Goal: Find specific page/section: Find specific page/section

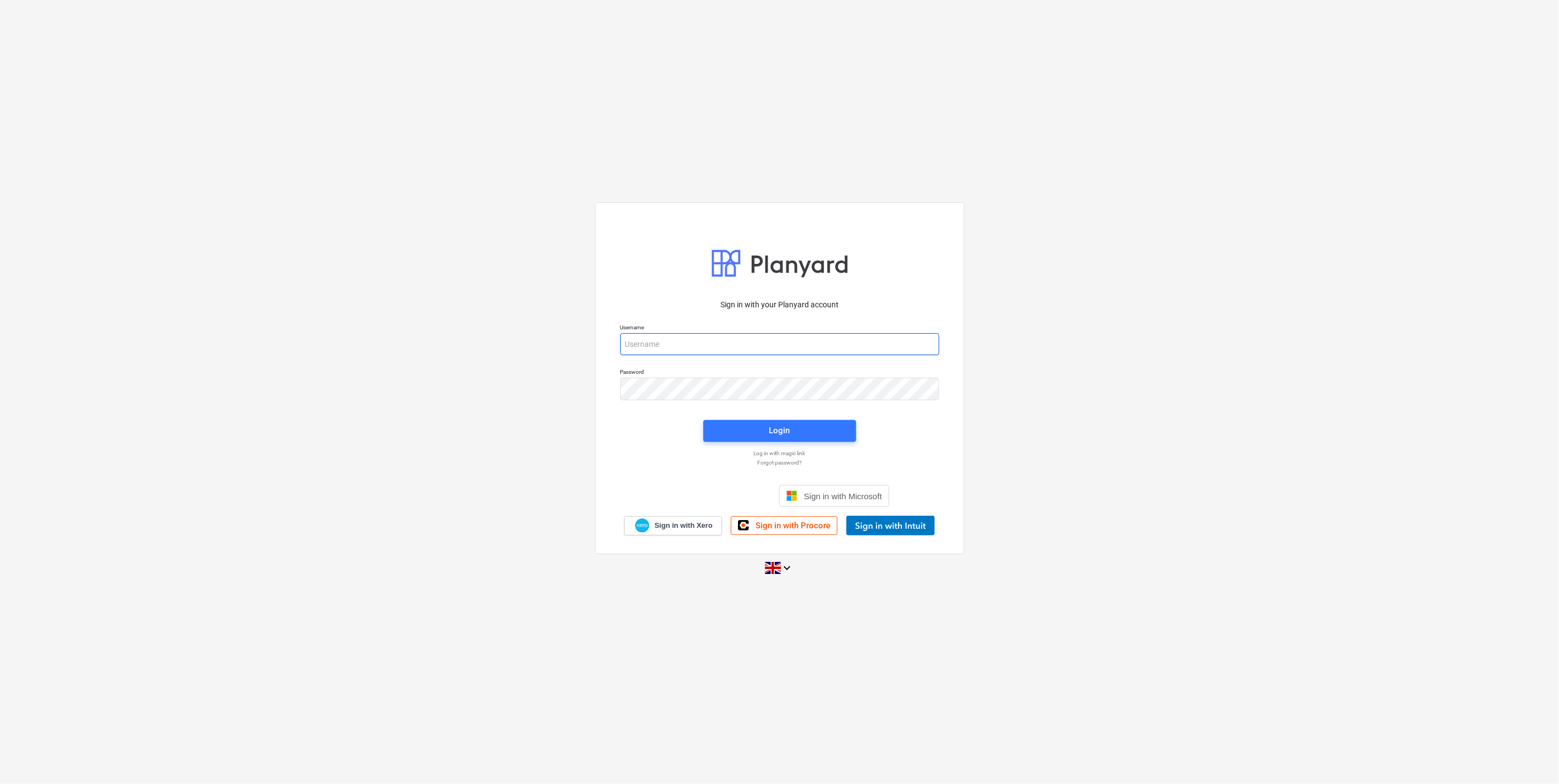
click at [752, 342] on input "email" at bounding box center [780, 344] width 319 height 22
type input "[EMAIL_ADDRESS][DOMAIN_NAME]"
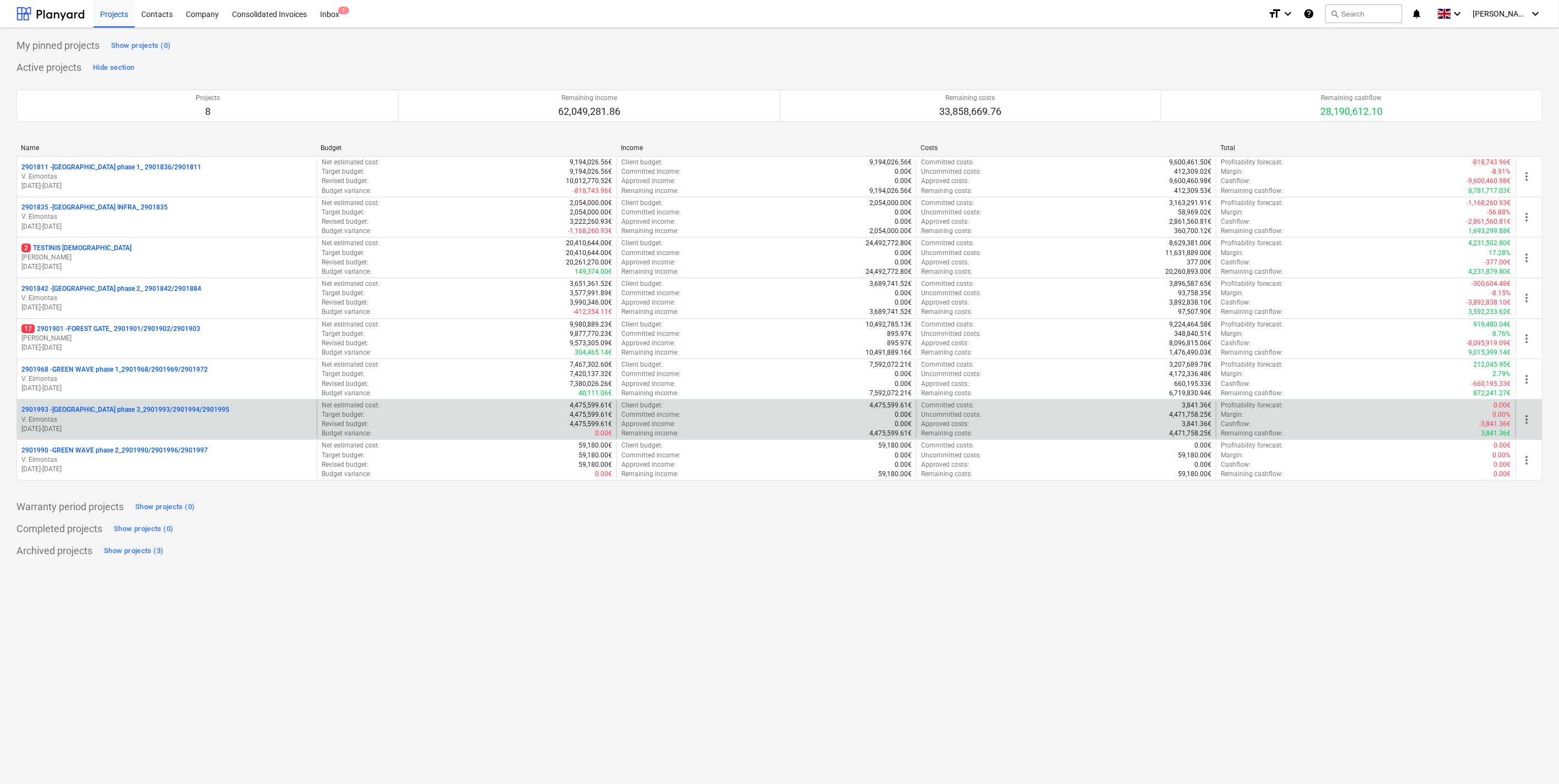
click at [129, 413] on p "2901993 - [GEOGRAPHIC_DATA] phase 3_2901993/2901994/2901995" at bounding box center [125, 410] width 208 height 9
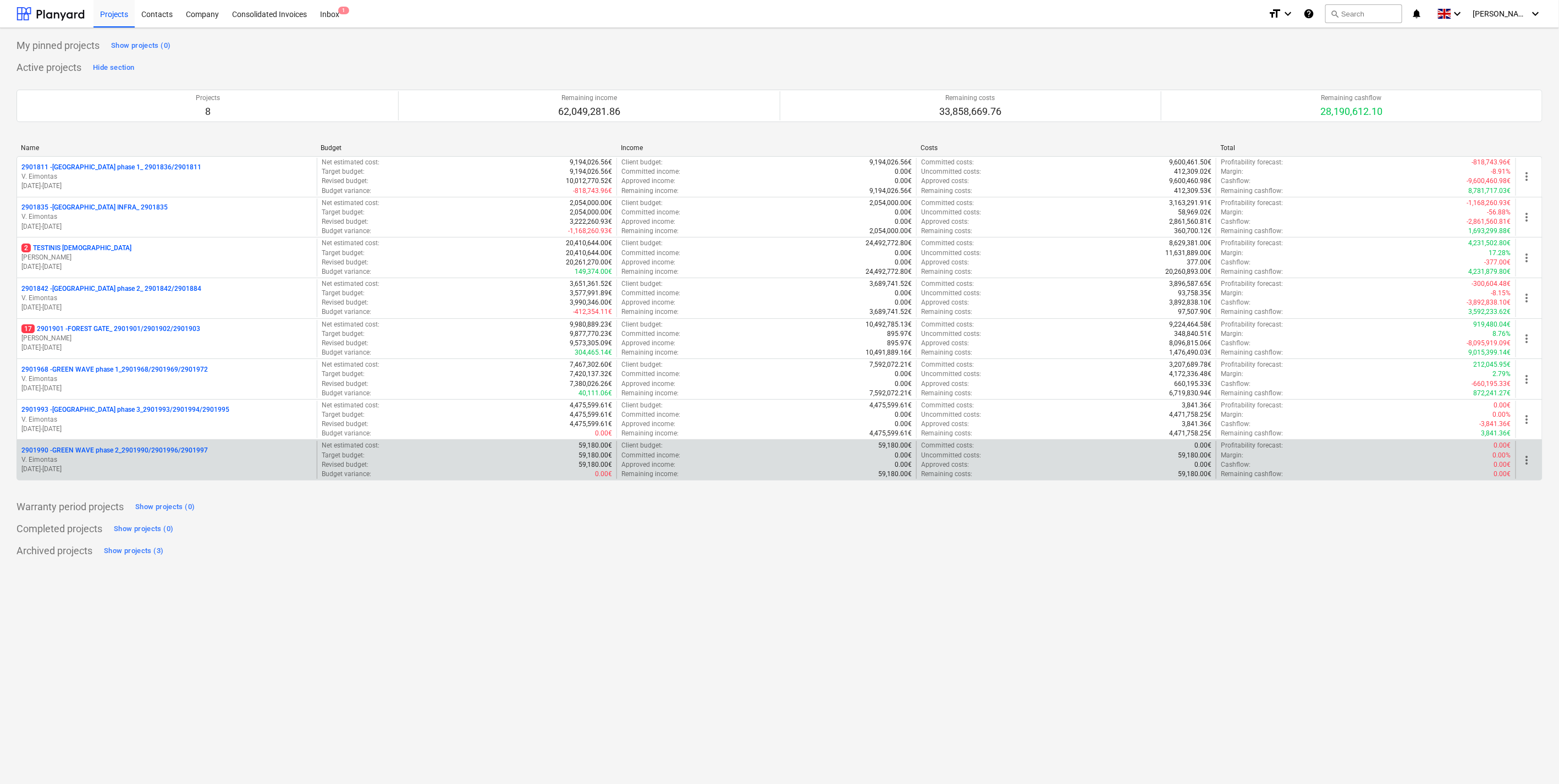
click at [148, 453] on p "2901990 - GREEN WAVE phase 2_2901990/2901996/2901997" at bounding box center [114, 450] width 186 height 9
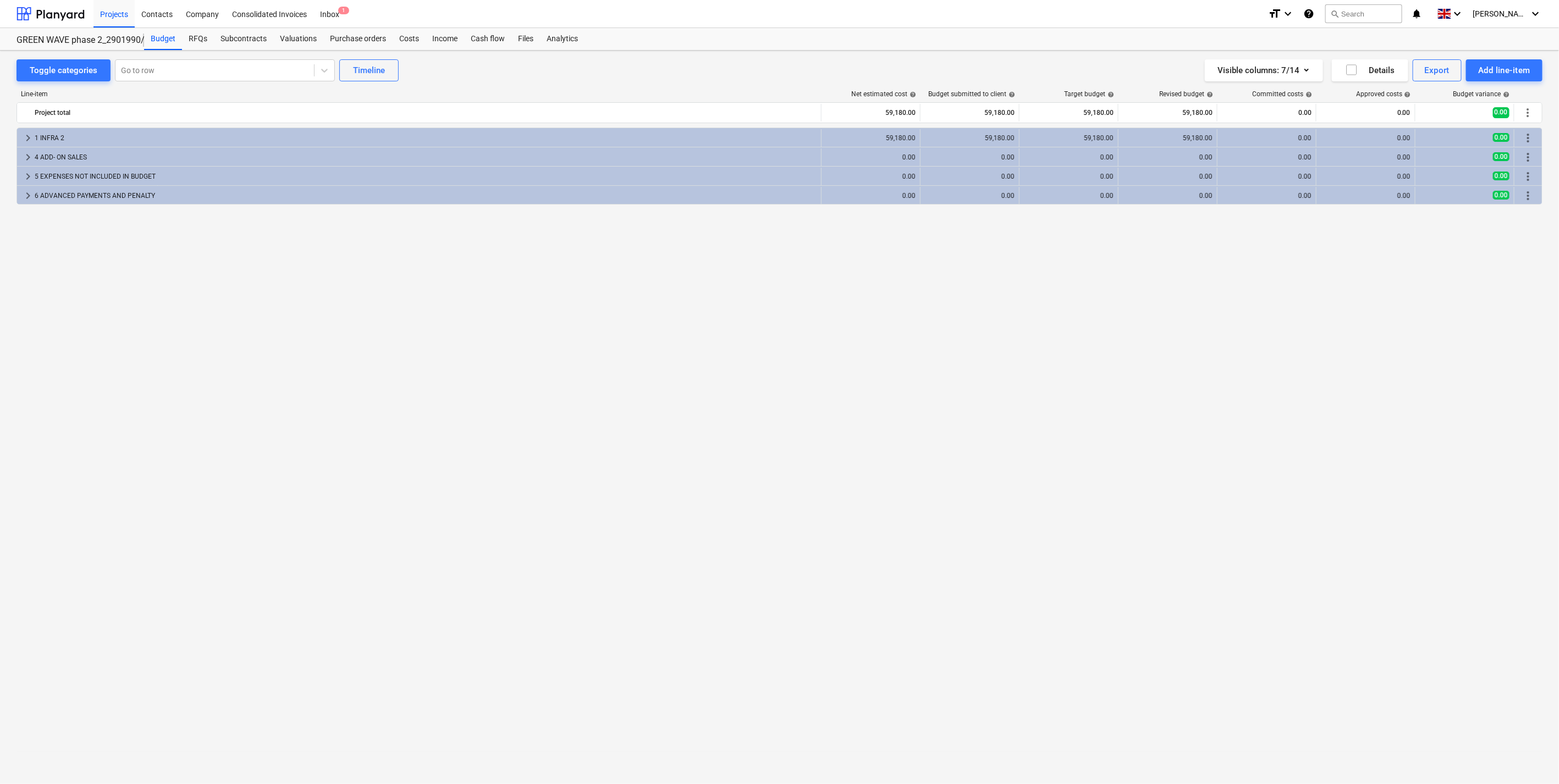
click at [471, 83] on div "Line-item Net estimated cost help Budget submitted to client help Target budget…" at bounding box center [779, 416] width 1526 height 670
click at [464, 77] on div "Toggle categories Go to row Timeline Visible columns : 7/14 Details Export Add …" at bounding box center [779, 70] width 1526 height 22
